Goal: Task Accomplishment & Management: Complete application form

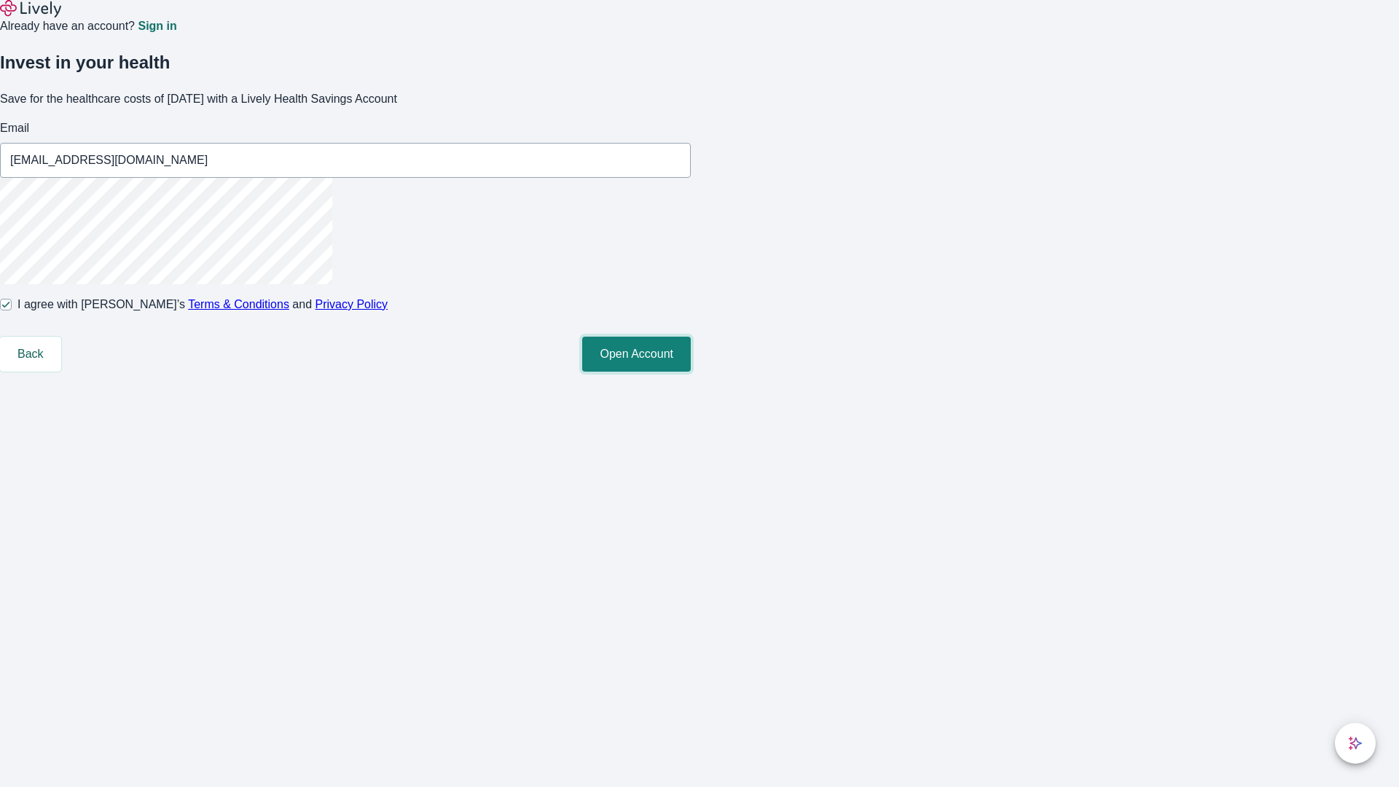
click at [691, 372] on button "Open Account" at bounding box center [636, 354] width 109 height 35
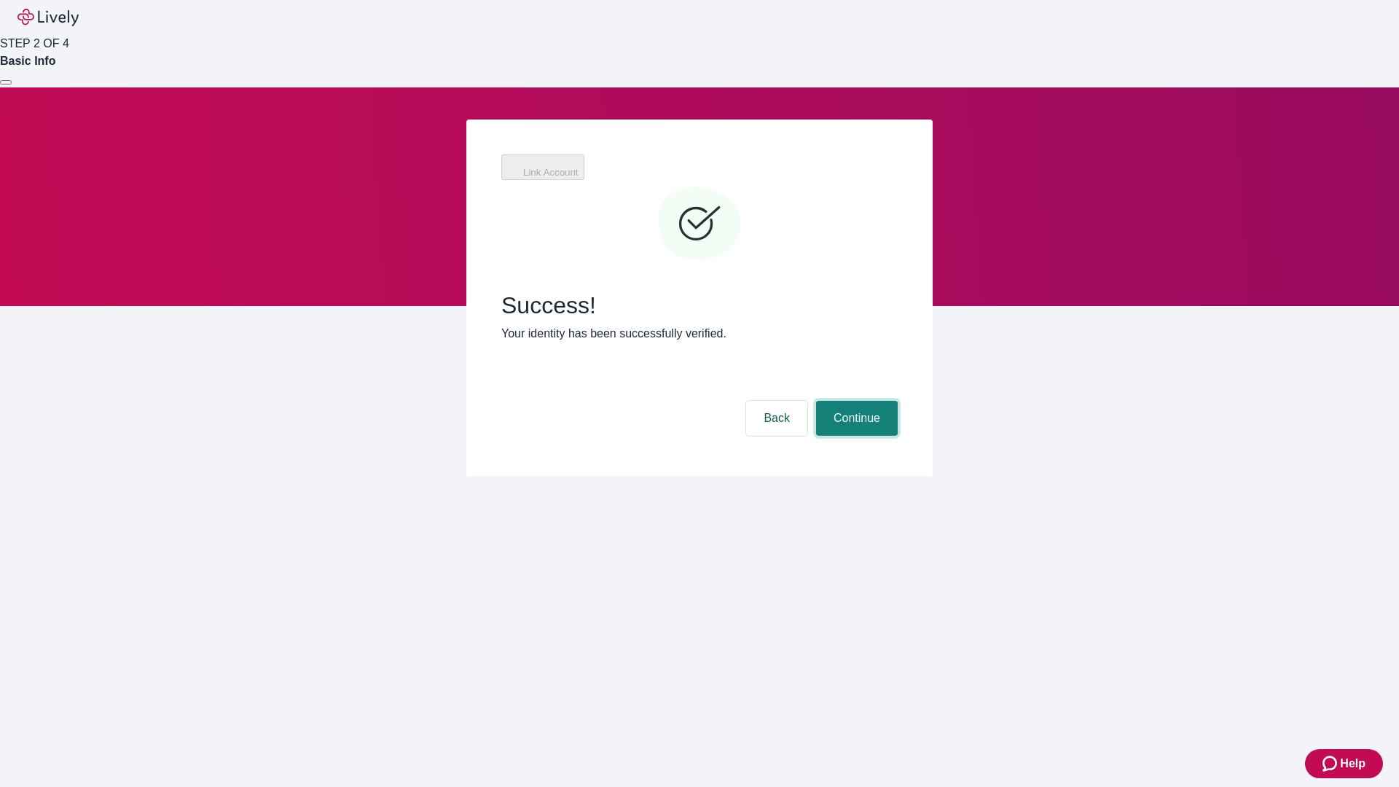
click at [855, 401] on button "Continue" at bounding box center [857, 418] width 82 height 35
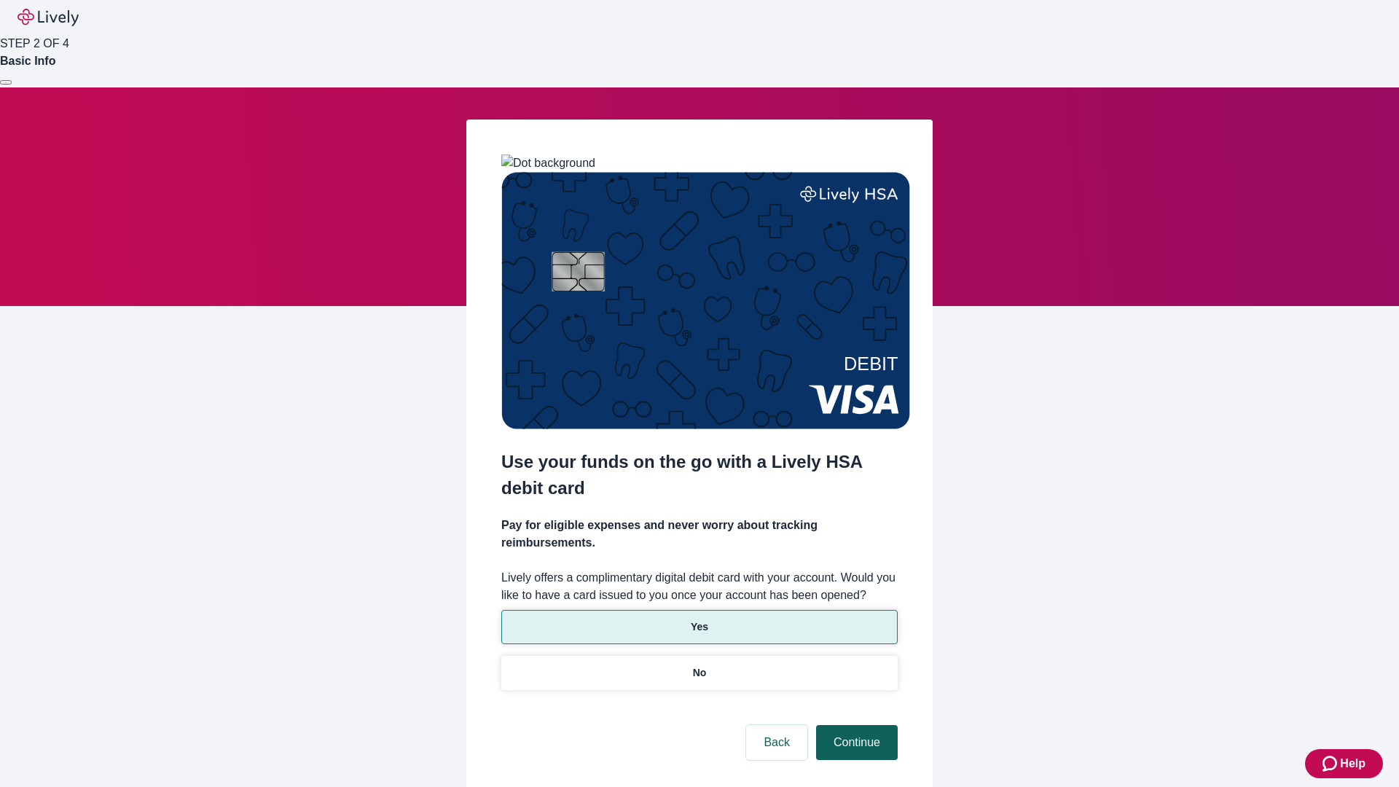
click at [699, 619] on p "Yes" at bounding box center [699, 626] width 17 height 15
click at [855, 725] on button "Continue" at bounding box center [857, 742] width 82 height 35
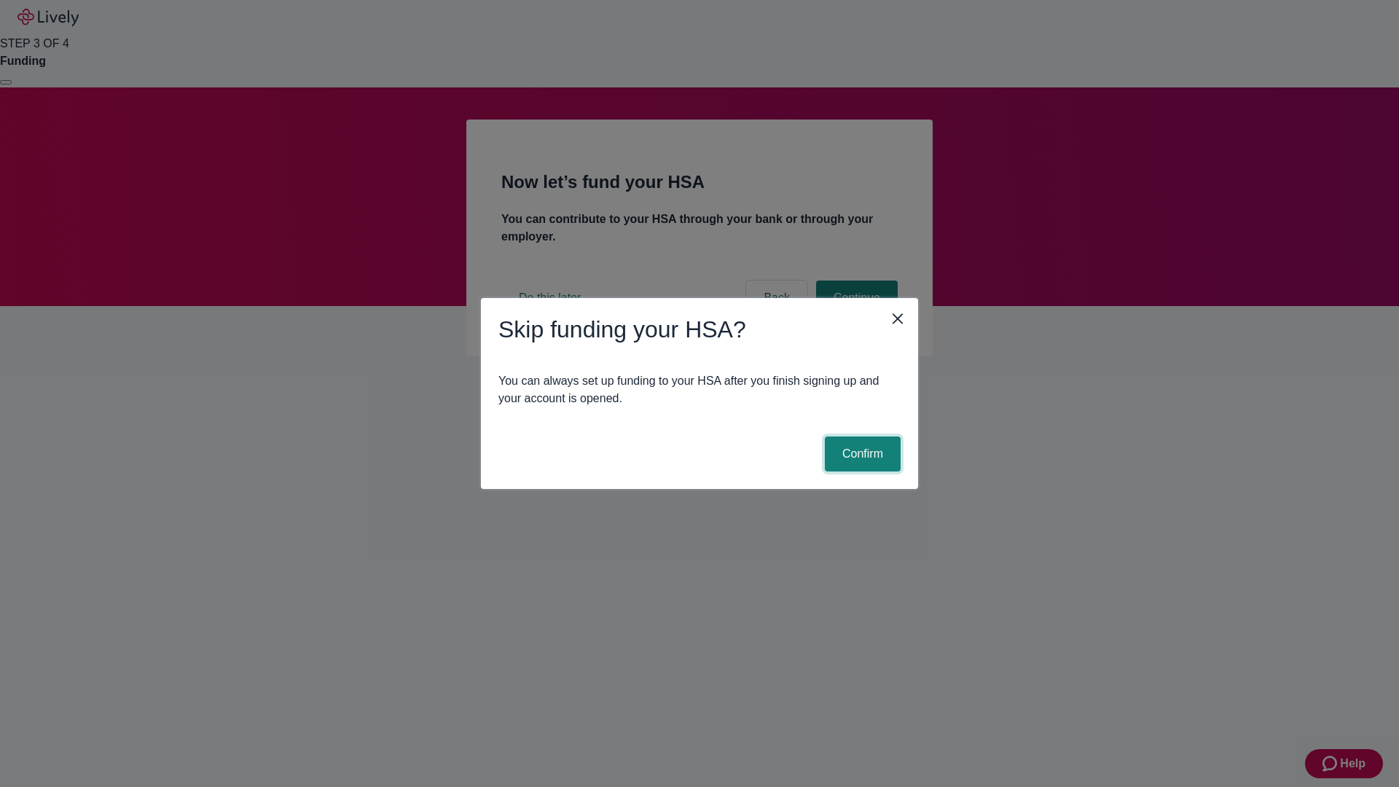
click at [860, 454] on button "Confirm" at bounding box center [863, 453] width 76 height 35
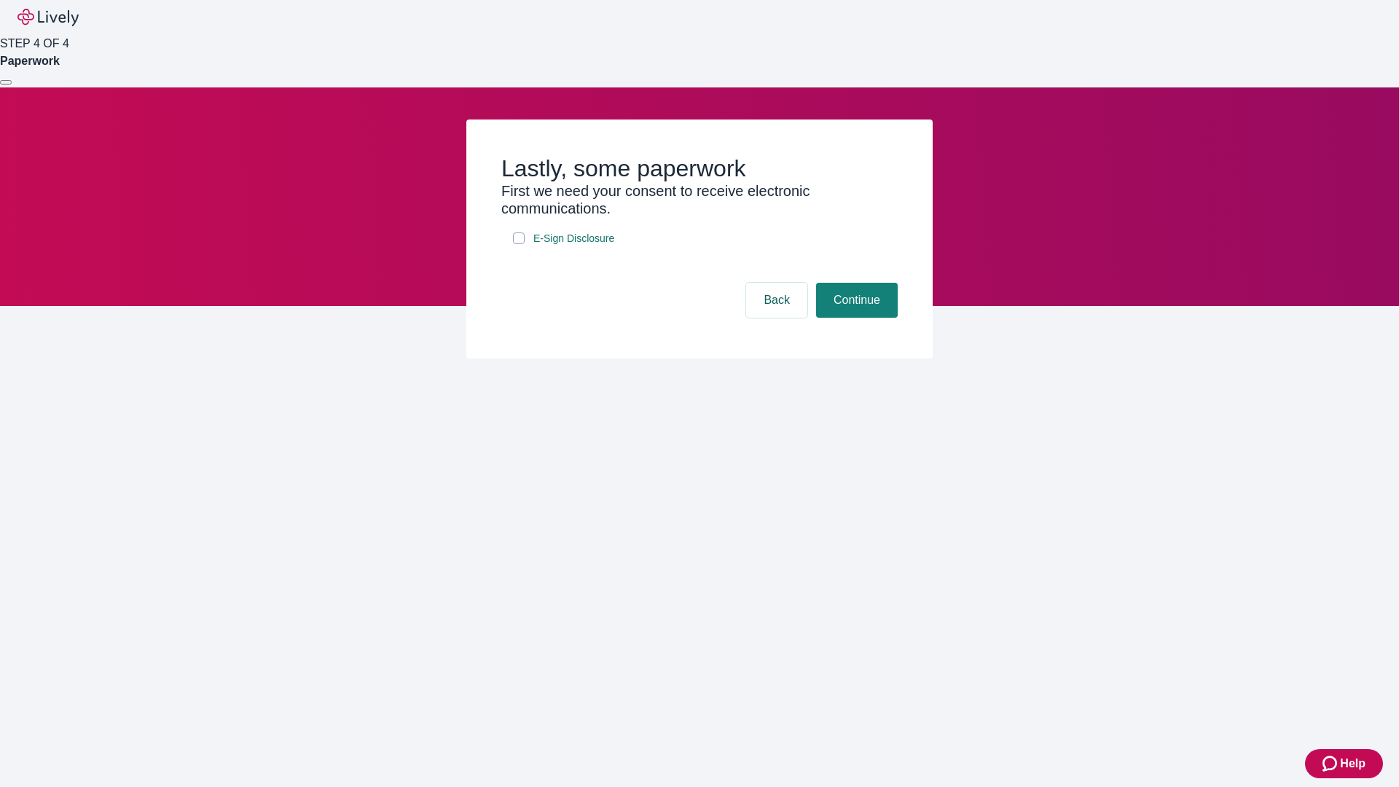
click at [519, 244] on input "E-Sign Disclosure" at bounding box center [519, 238] width 12 height 12
checkbox input "true"
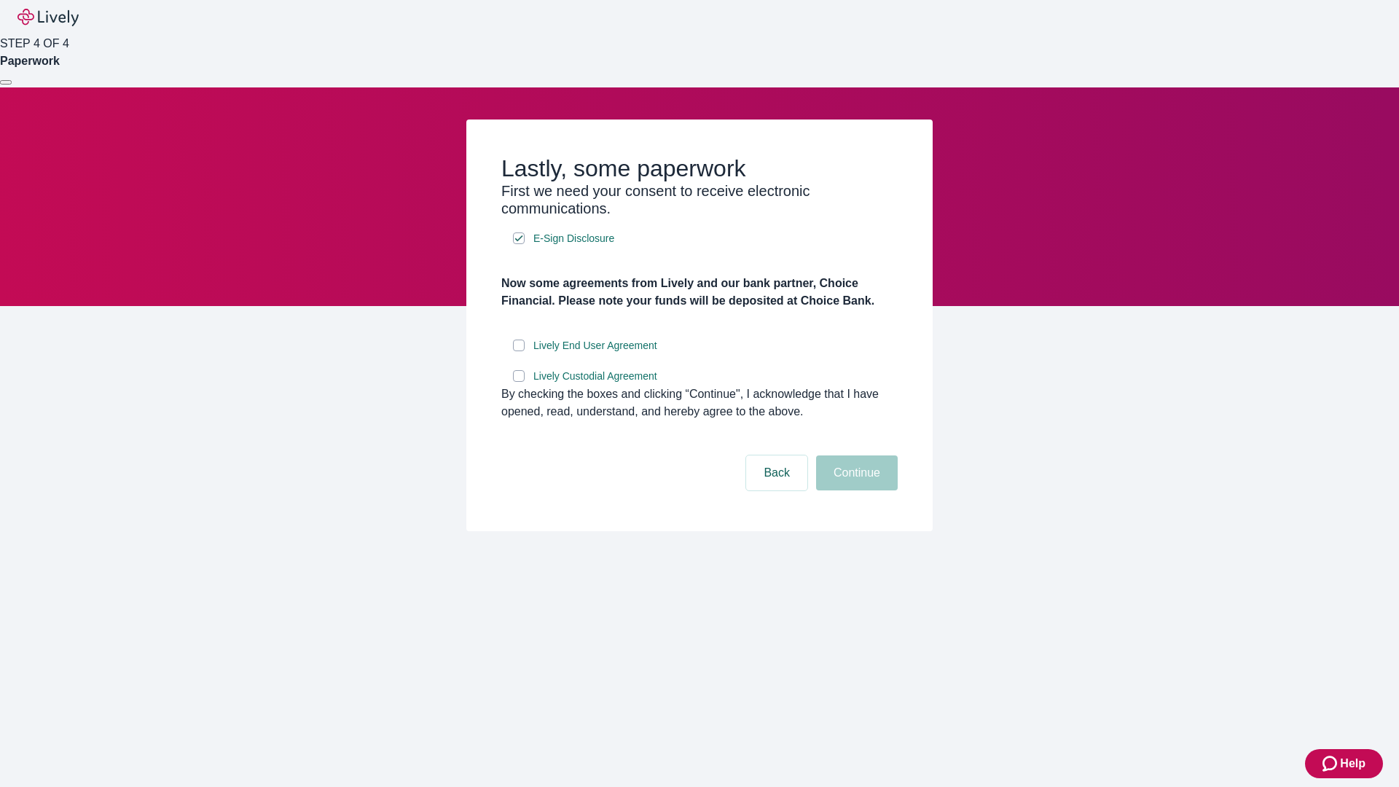
click at [519, 351] on input "Lively End User Agreement" at bounding box center [519, 345] width 12 height 12
checkbox input "true"
click at [519, 382] on input "Lively Custodial Agreement" at bounding box center [519, 376] width 12 height 12
checkbox input "true"
click at [855, 490] on button "Continue" at bounding box center [857, 472] width 82 height 35
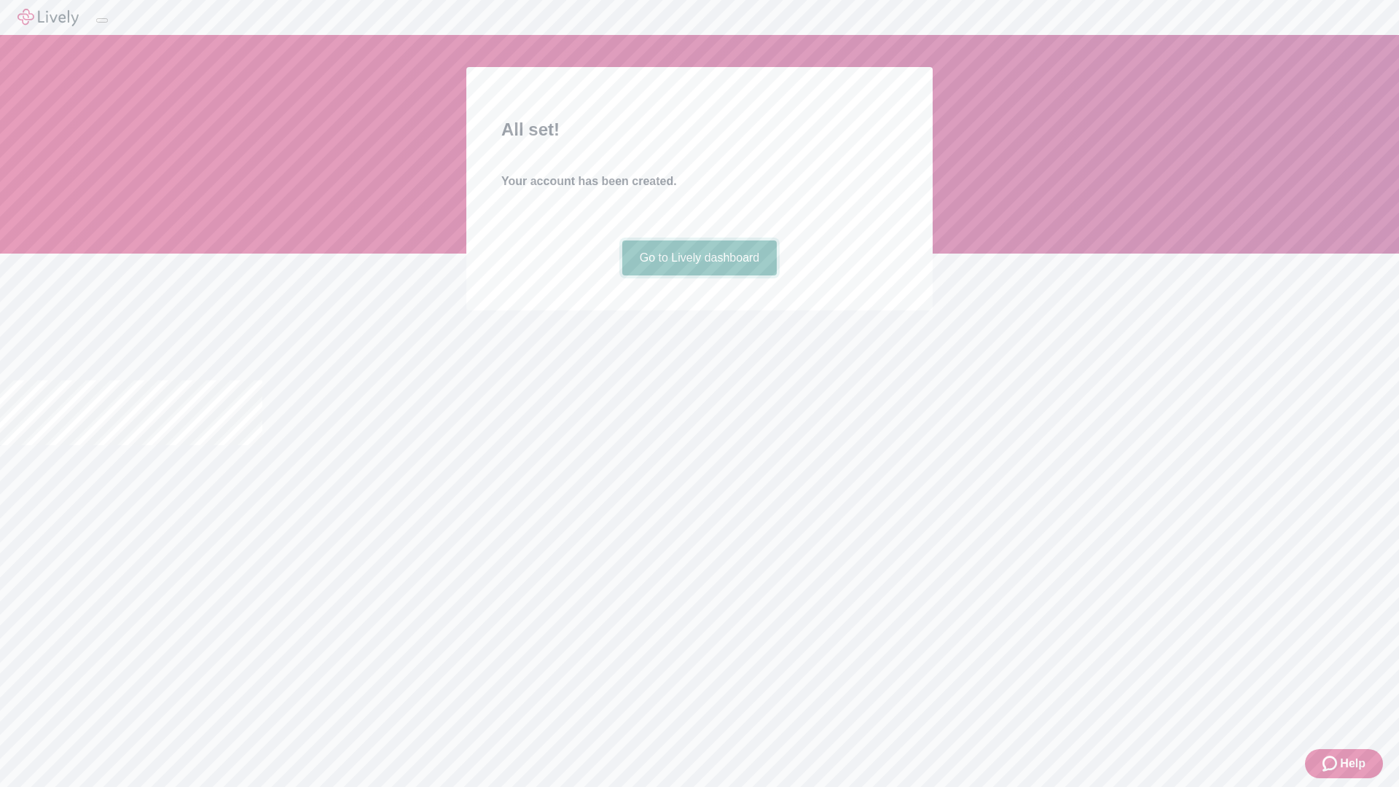
click at [699, 275] on link "Go to Lively dashboard" at bounding box center [699, 257] width 155 height 35
